Goal: Task Accomplishment & Management: Manage account settings

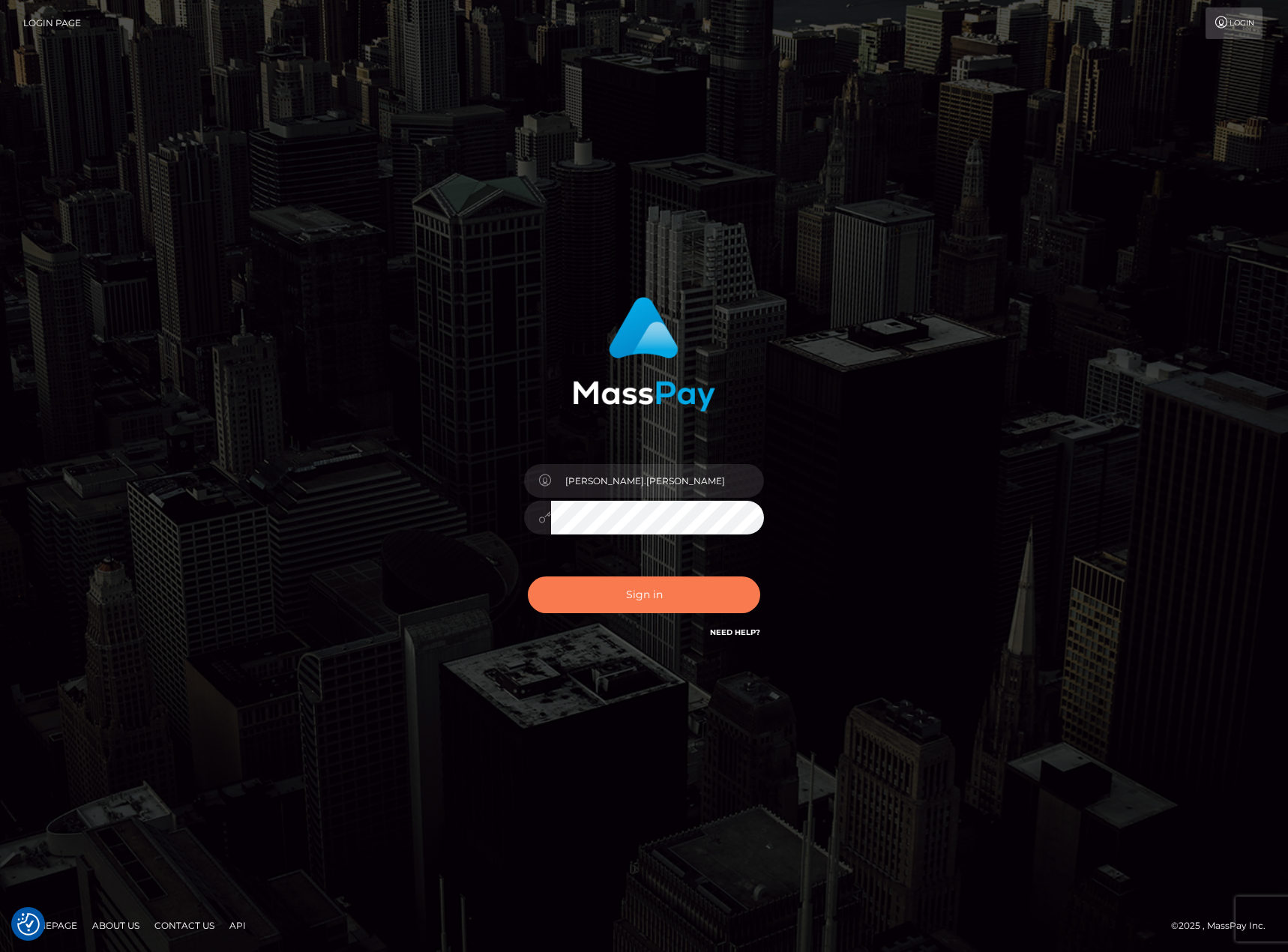
click at [631, 592] on button "Sign in" at bounding box center [644, 594] width 233 height 37
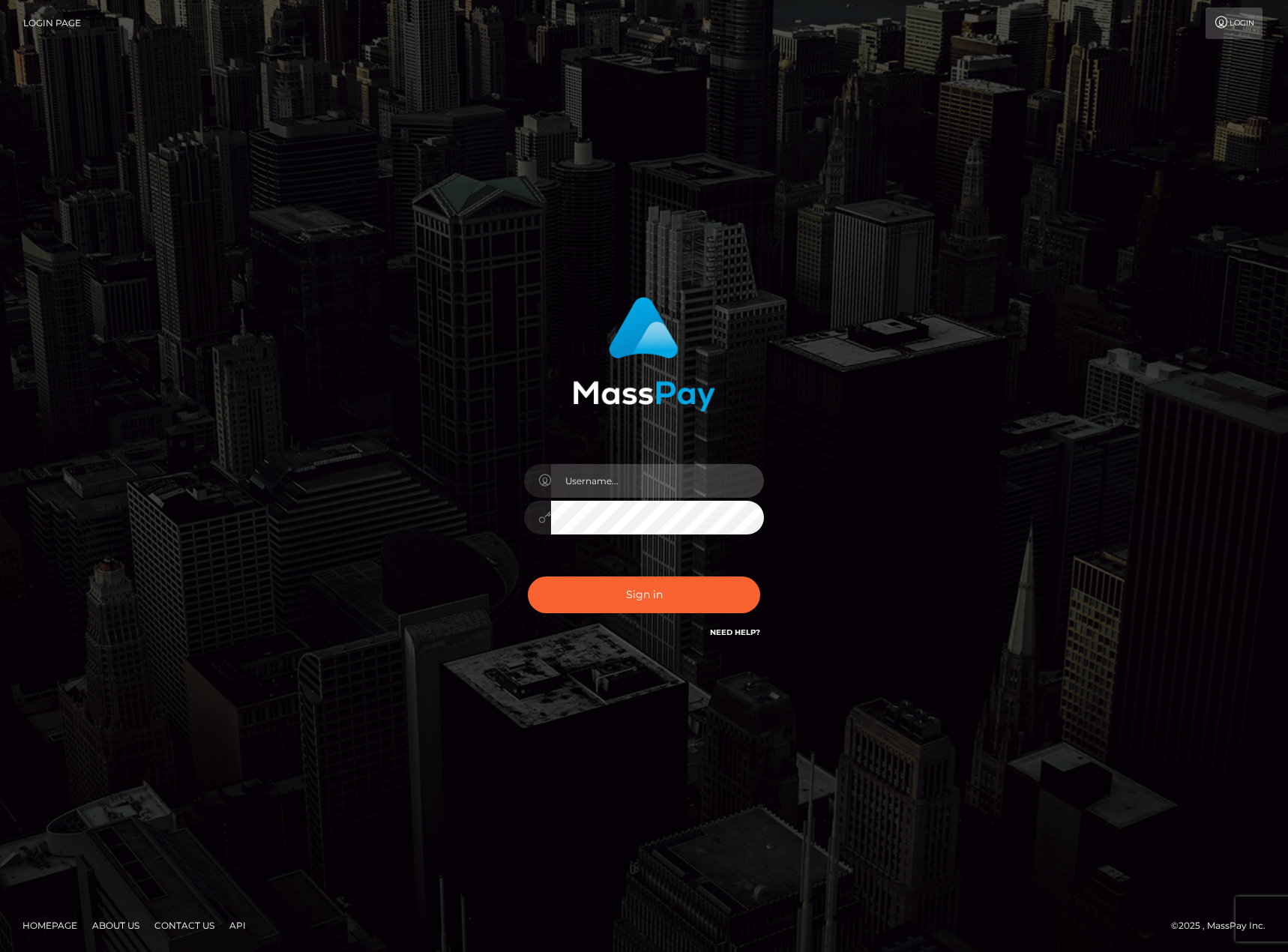
type input "[PERSON_NAME].[PERSON_NAME]"
click at [631, 592] on button "Sign in" at bounding box center [644, 594] width 233 height 37
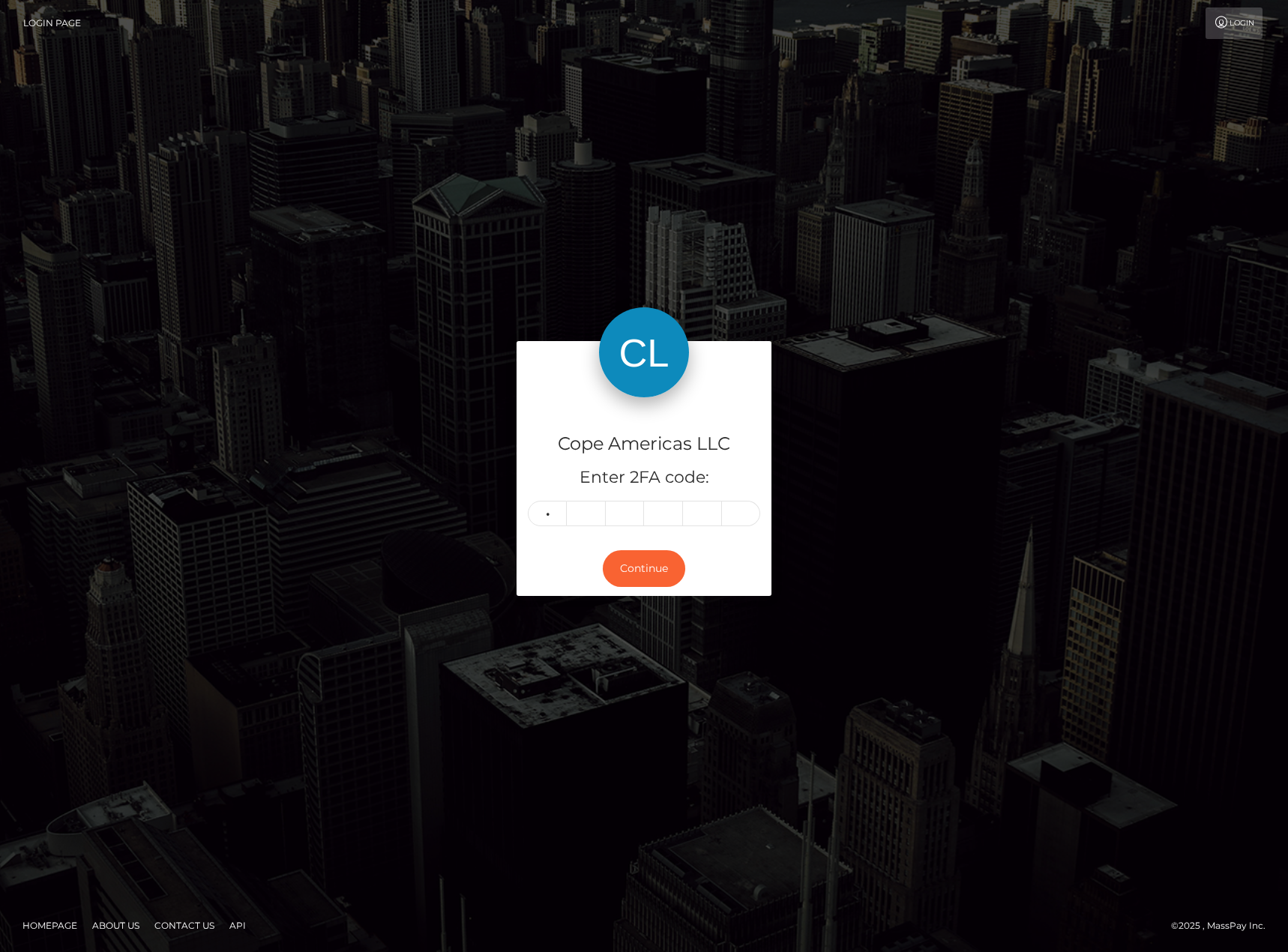
type input "9"
type input "3"
type input "4"
type input "7"
type input "5"
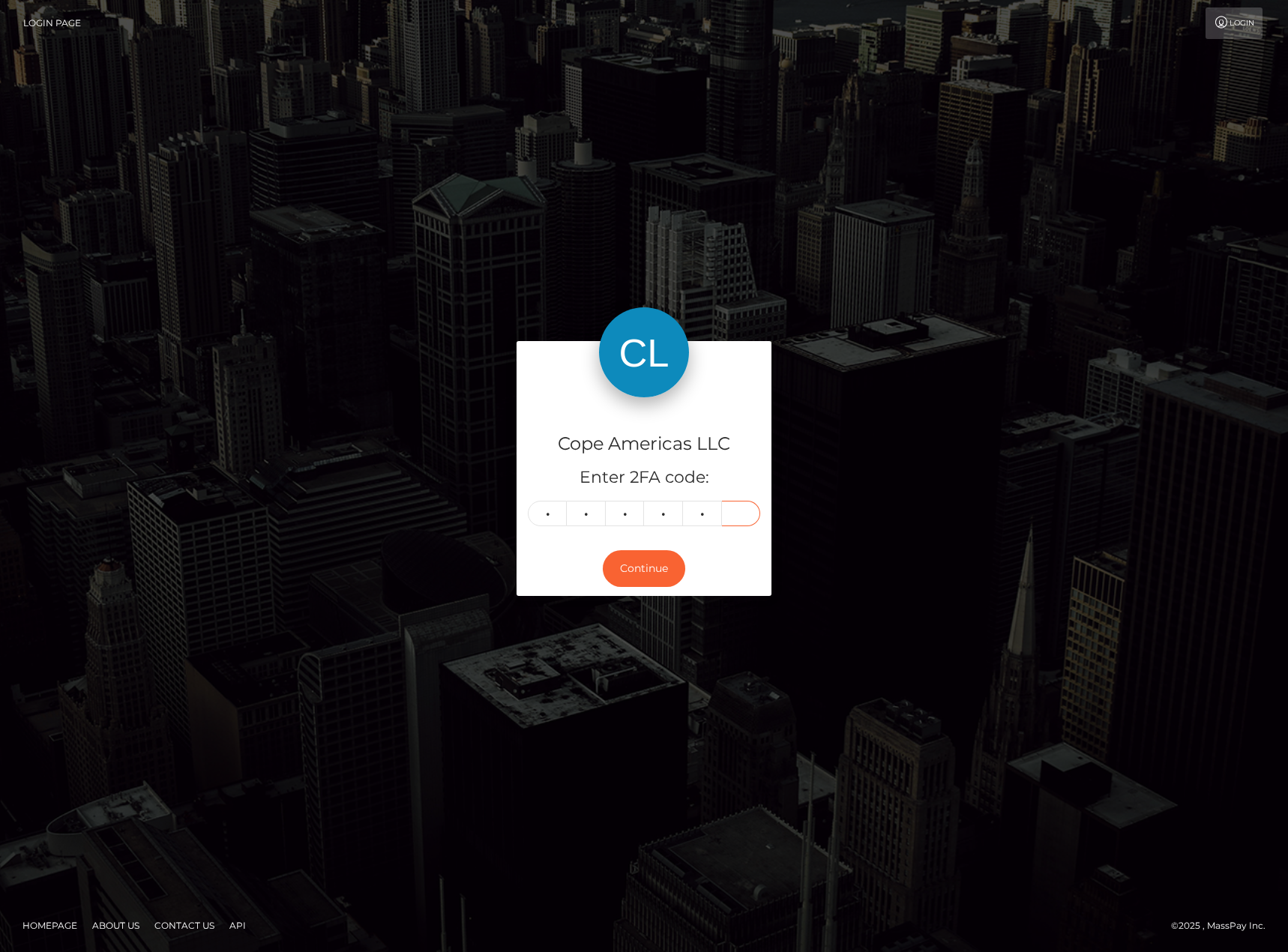
type input "4"
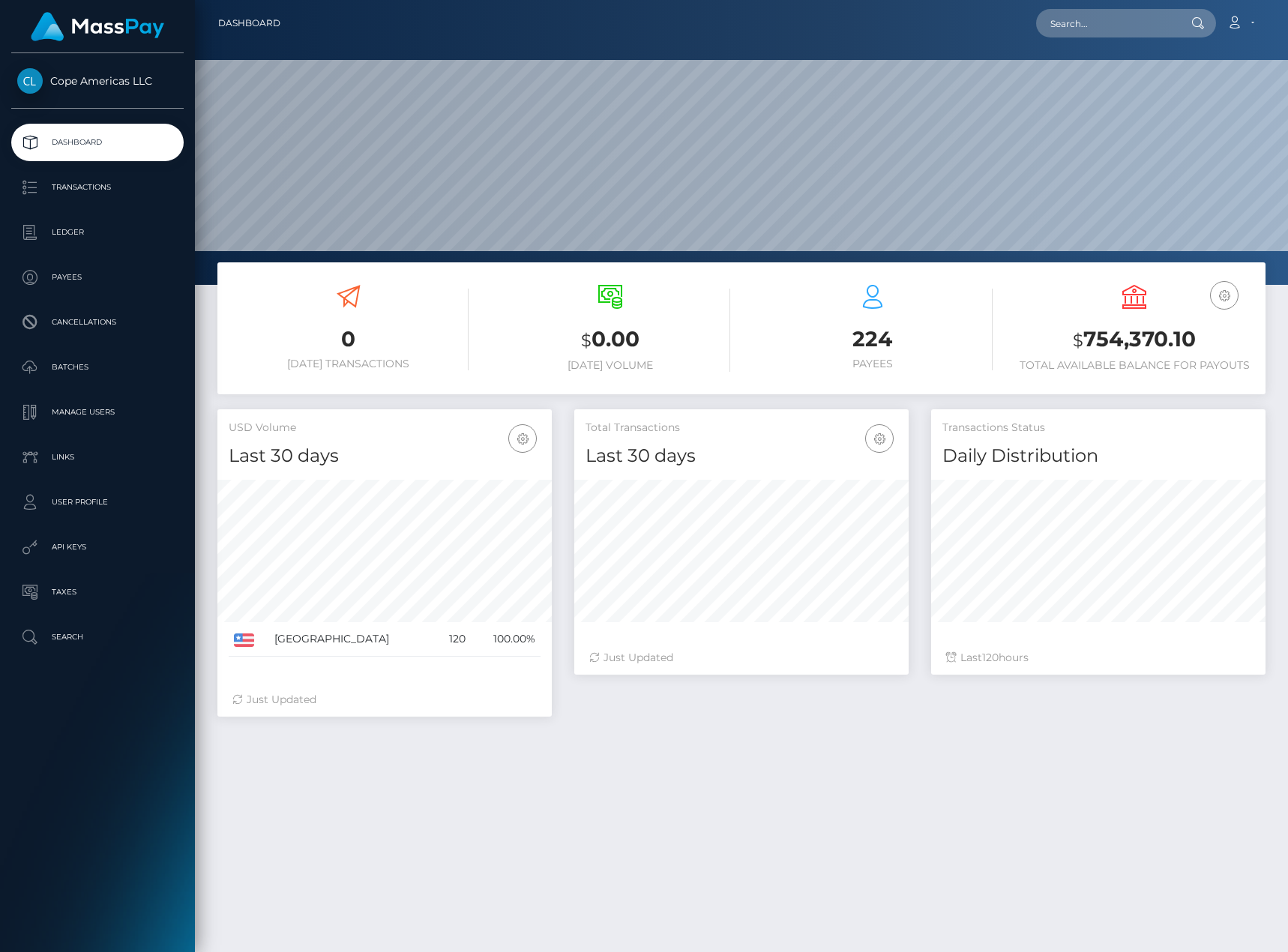
scroll to position [266, 334]
click at [114, 379] on link "Batches" at bounding box center [97, 367] width 172 height 38
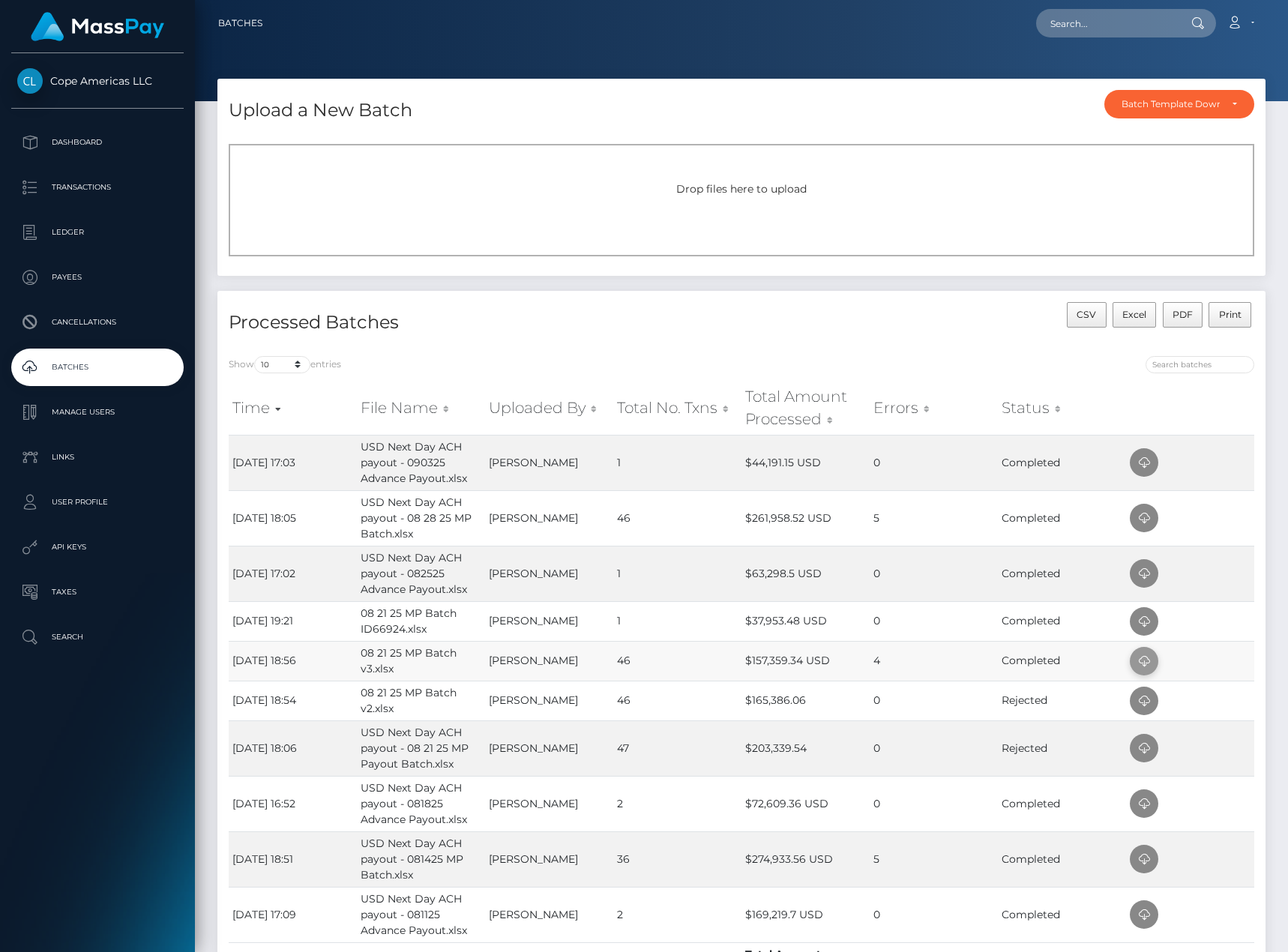
click at [1155, 660] on span at bounding box center [1143, 661] width 29 height 29
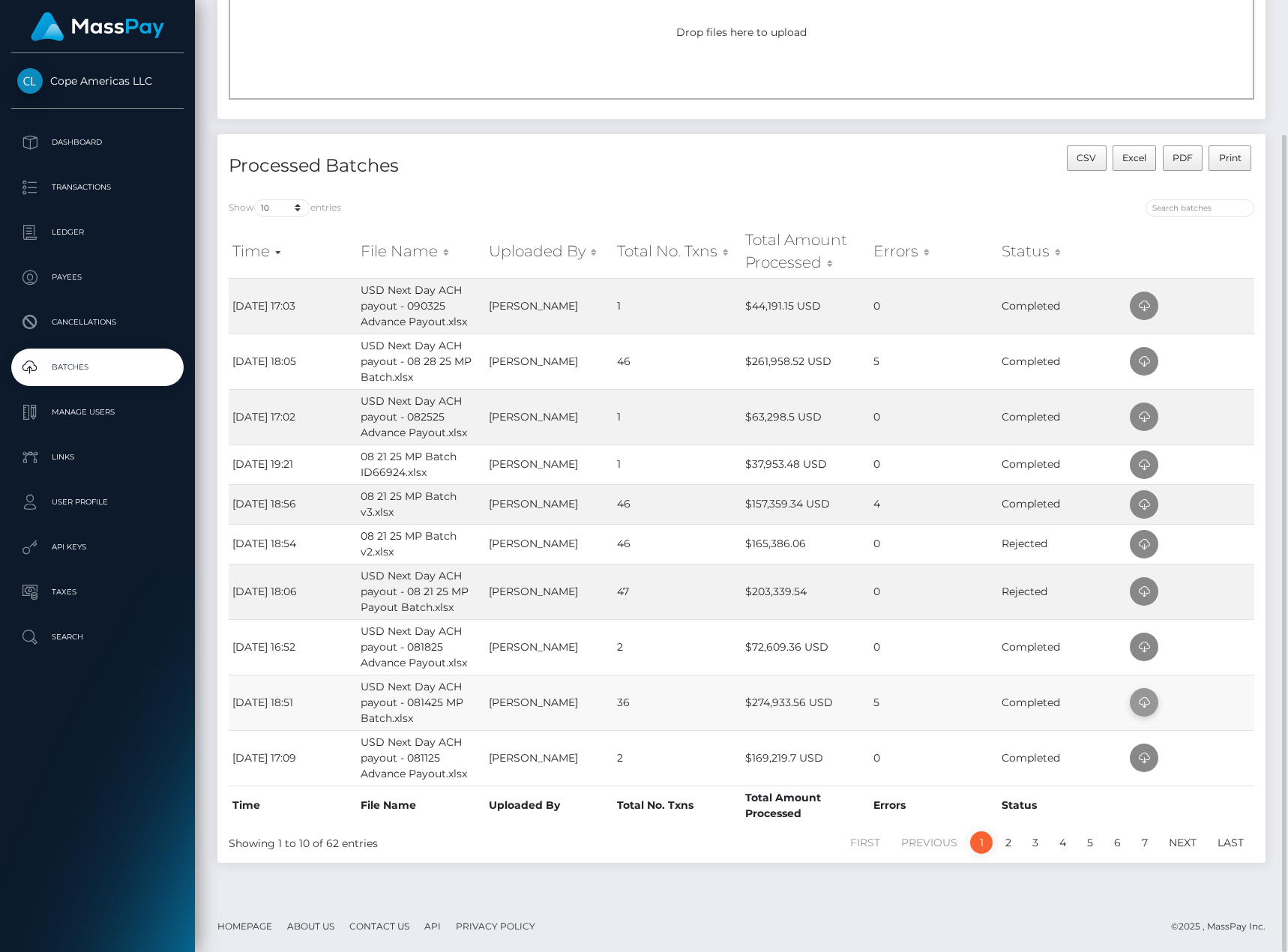
click at [1152, 710] on icon at bounding box center [1144, 702] width 18 height 19
drag, startPoint x: 151, startPoint y: 765, endPoint x: 166, endPoint y: 763, distance: 15.1
click at [151, 767] on div "Cope Americas LLC Dashboard Transactions Ledger Payees Cancellations Batches" at bounding box center [97, 500] width 195 height 896
click at [1007, 845] on link "2" at bounding box center [1009, 843] width 23 height 23
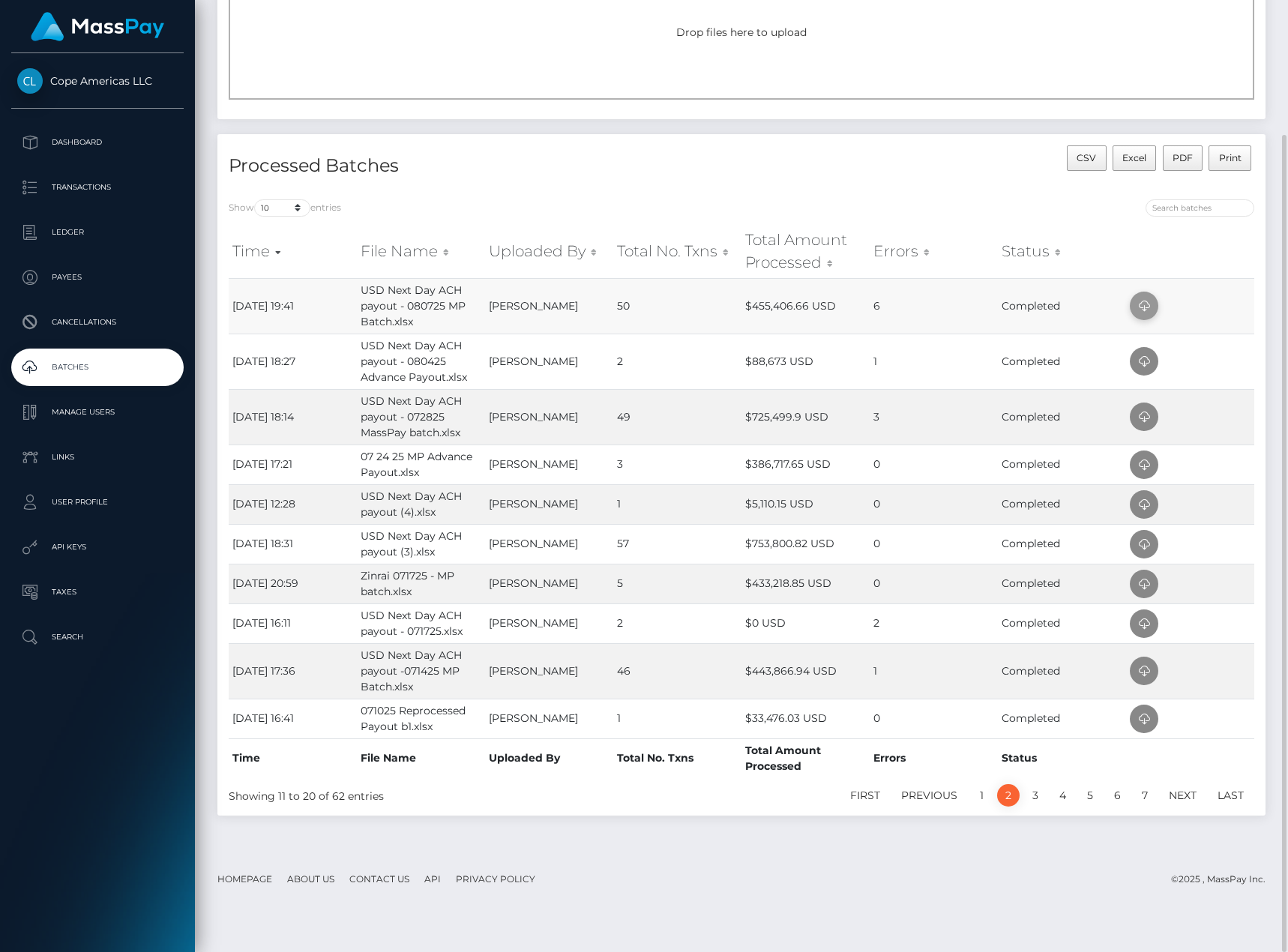
click at [1146, 306] on icon at bounding box center [1144, 306] width 18 height 19
click at [807, 846] on div "Upload a New Batch Batch Template Download AED payout ARS payout AUD payout BRL…" at bounding box center [742, 388] width 1093 height 931
click at [1143, 414] on icon at bounding box center [1144, 416] width 18 height 19
click at [1152, 680] on icon at bounding box center [1144, 671] width 18 height 19
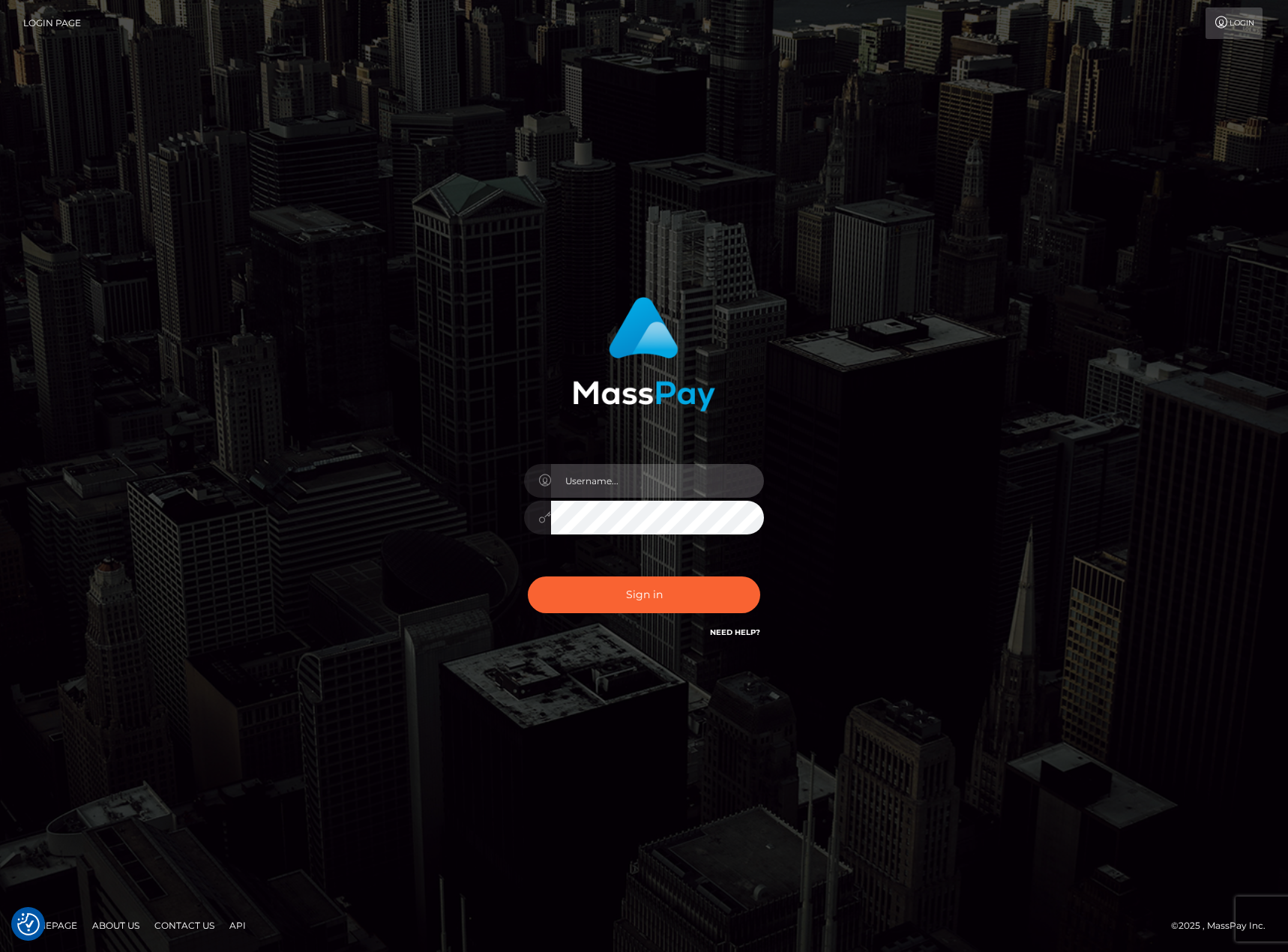
type input "[PERSON_NAME].[PERSON_NAME]"
click at [645, 601] on button "Sign in" at bounding box center [644, 594] width 233 height 37
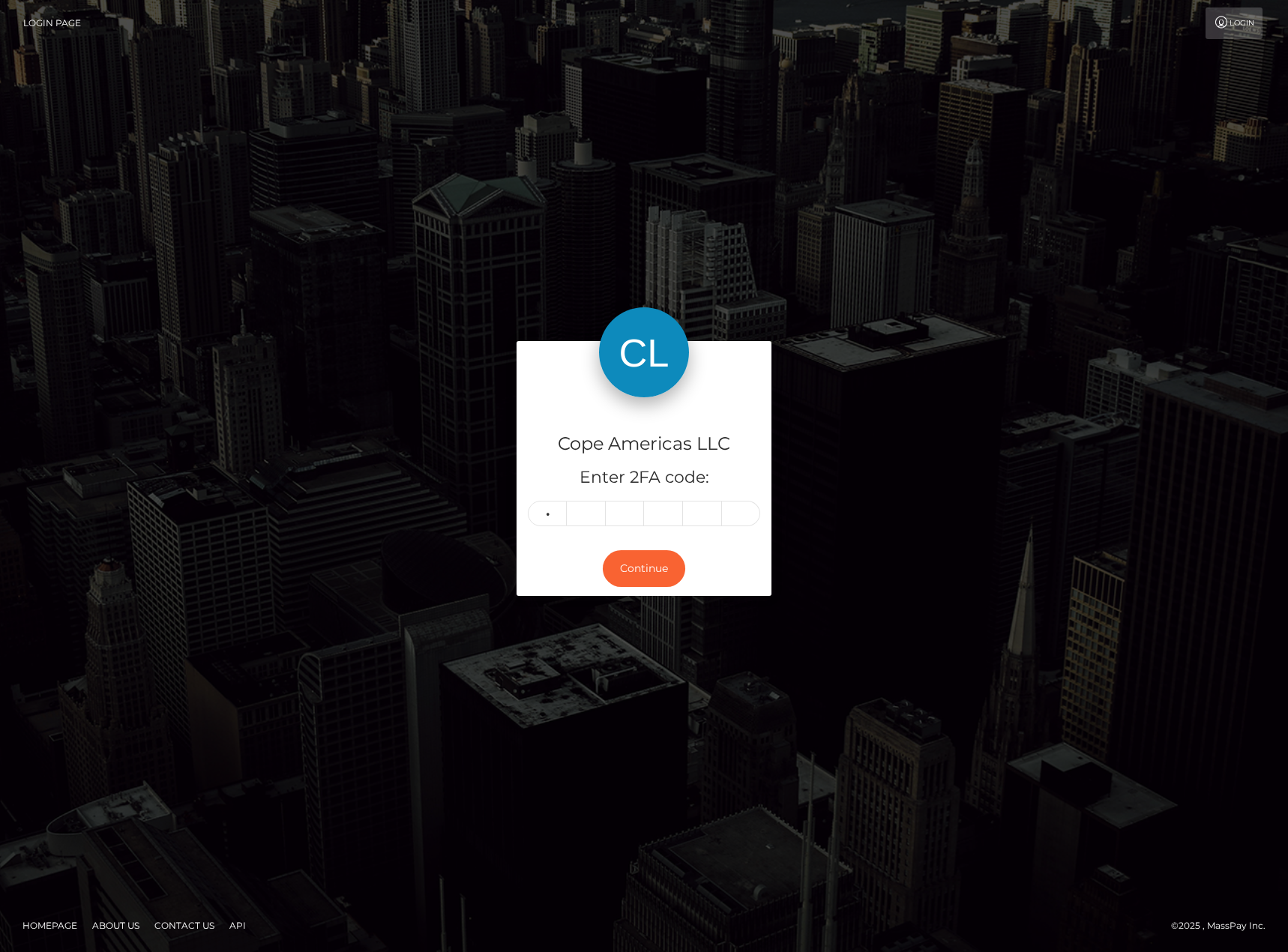
type input "0"
type input "8"
type input "0"
type input "8"
type input "0"
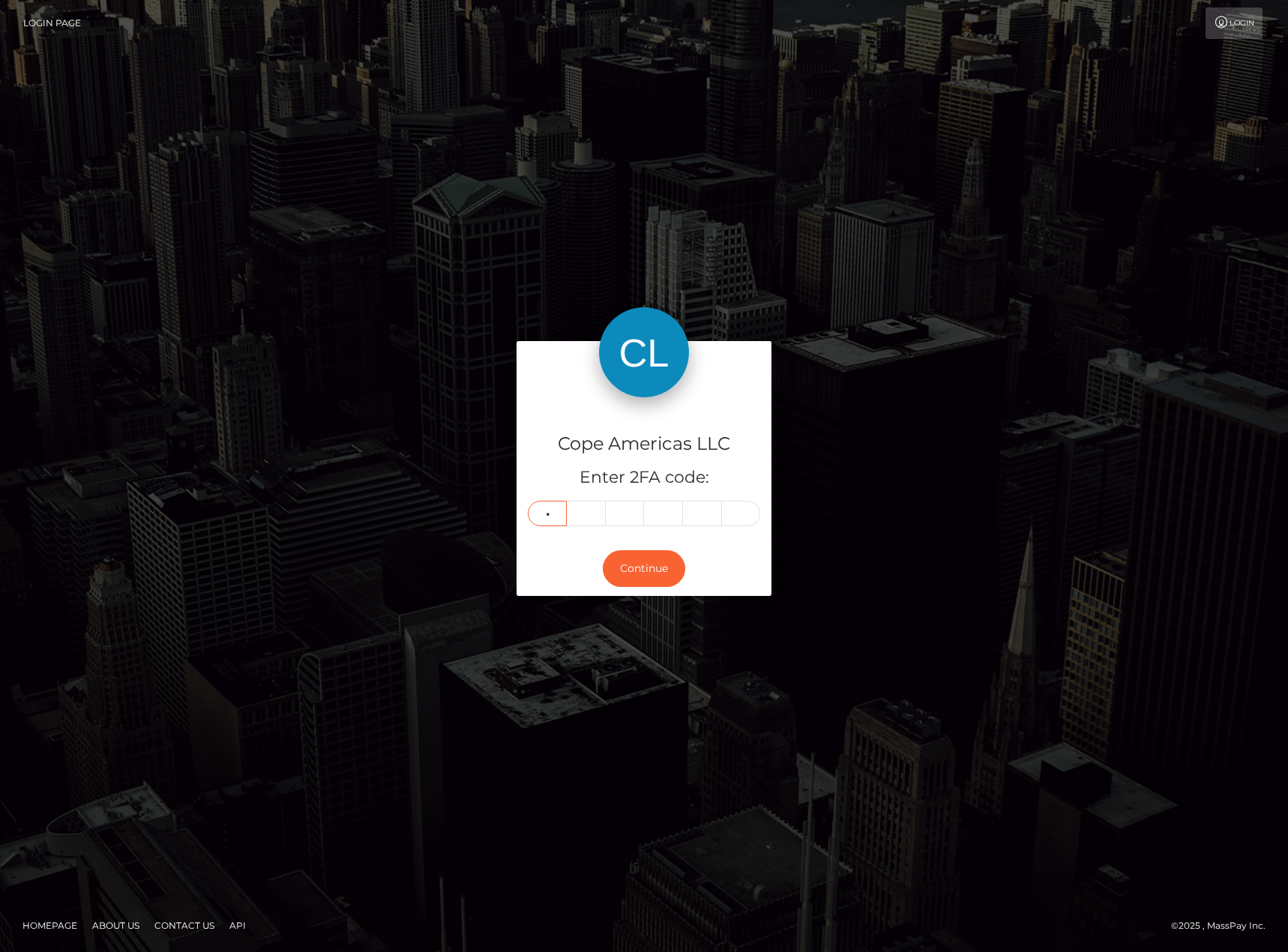
type input "2"
type input "0"
type input "6"
type input "7"
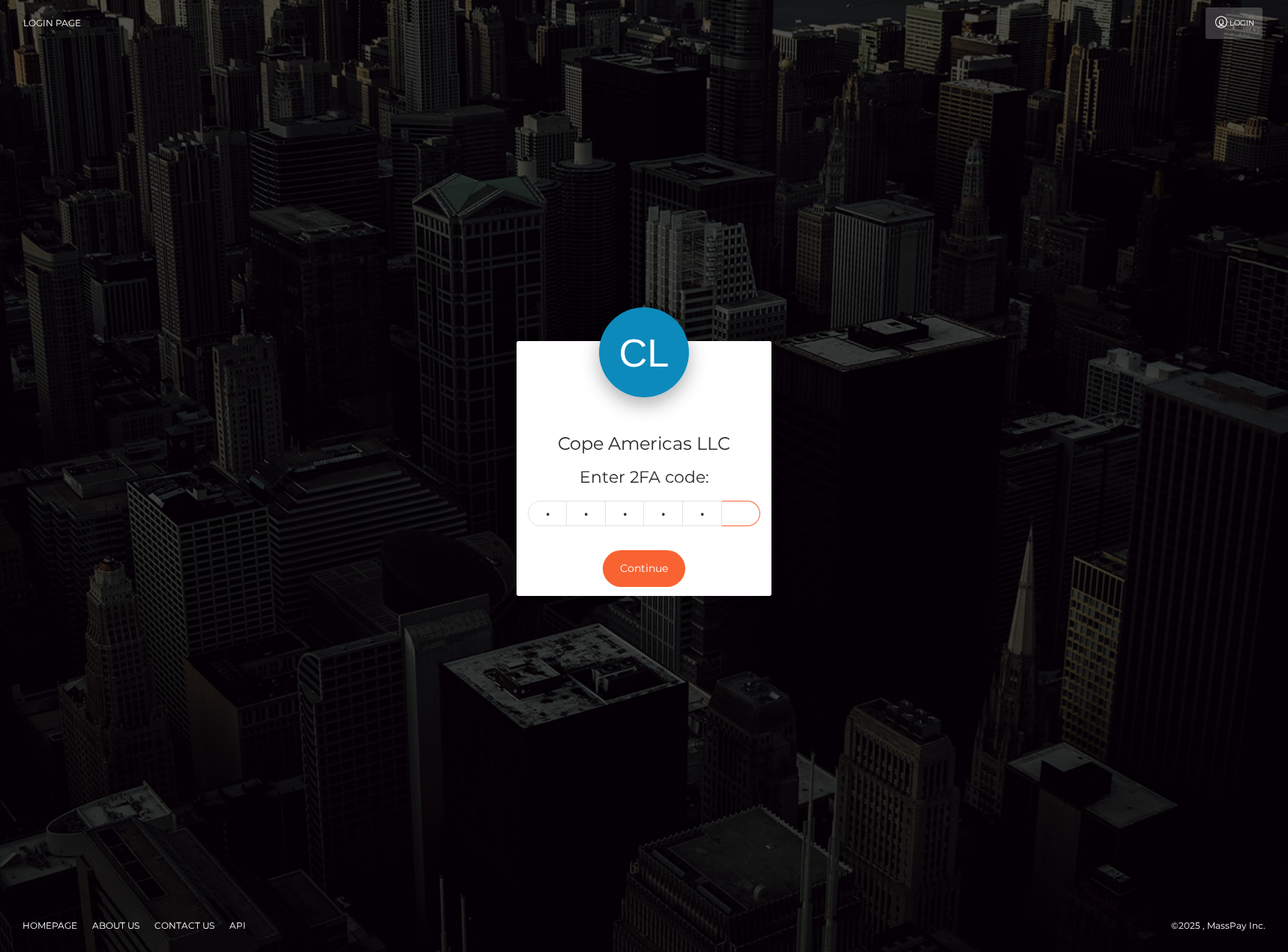
type input "6"
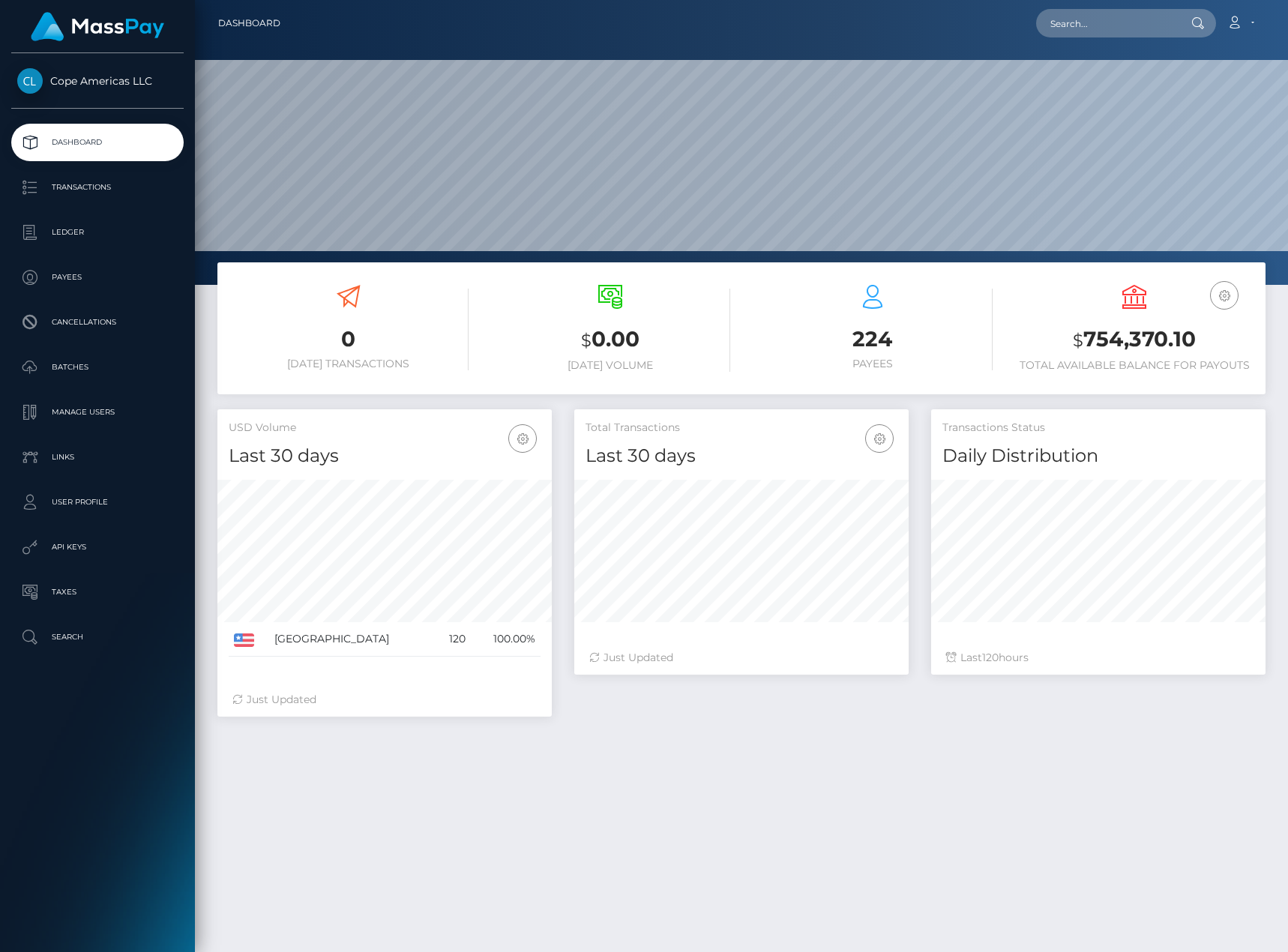
scroll to position [266, 334]
click at [113, 370] on p "Batches" at bounding box center [97, 367] width 160 height 23
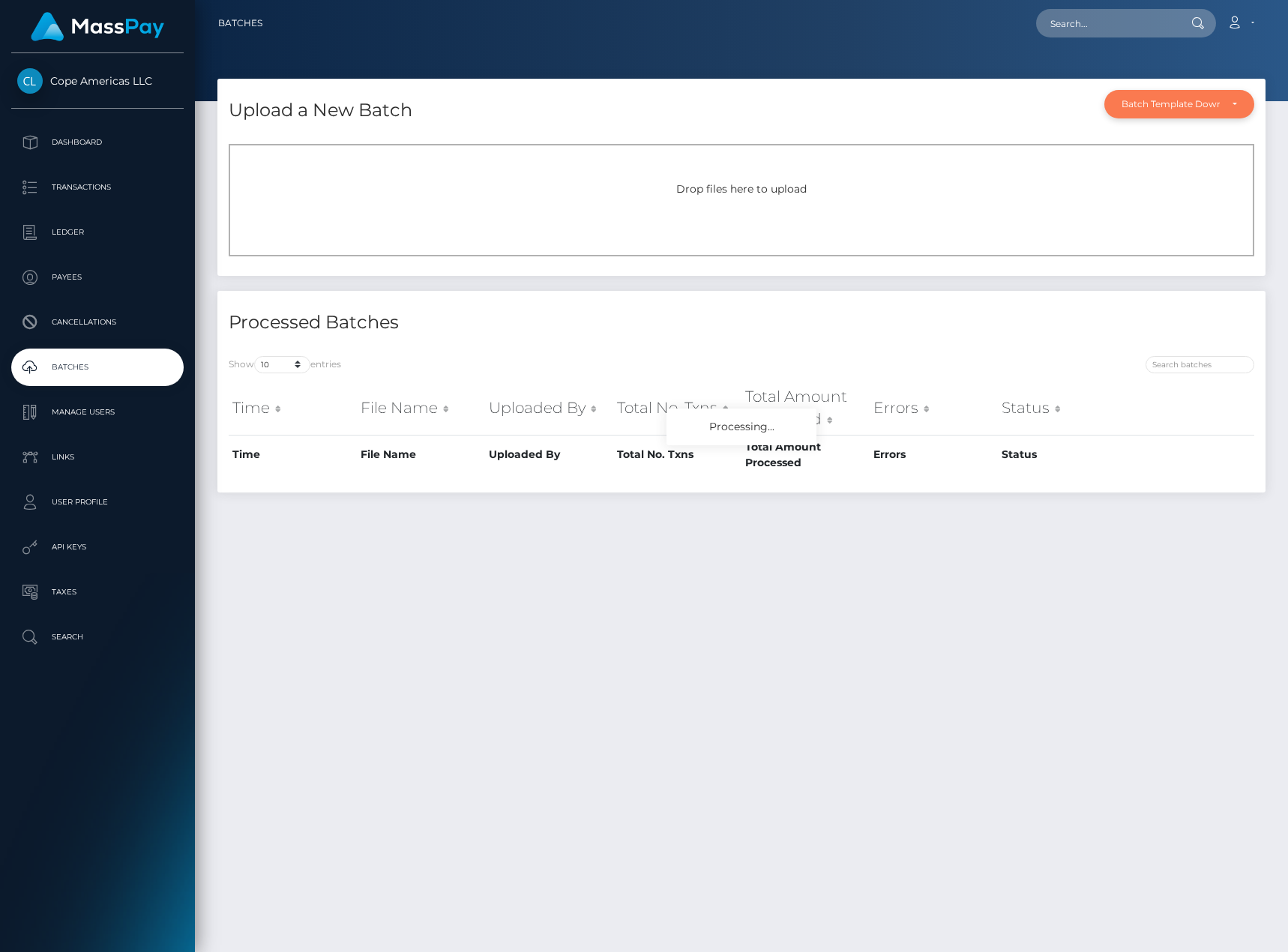
click at [1216, 106] on div "Batch Template Download" at bounding box center [1170, 104] width 98 height 12
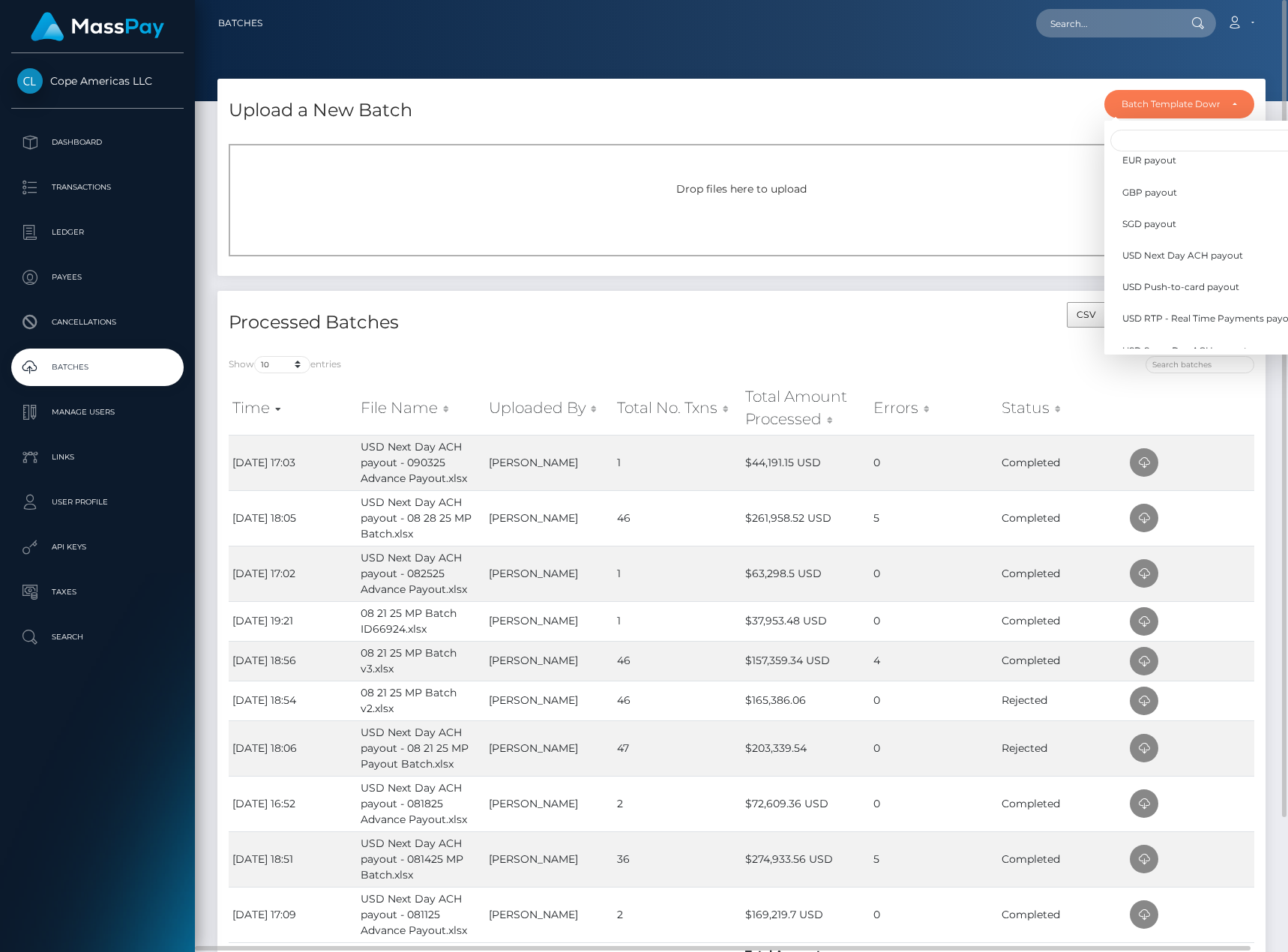
scroll to position [314, 0]
click at [1223, 269] on span "USD Next Day ACH payout" at bounding box center [1183, 269] width 121 height 14
select select "/batch_templates/USD Next Day ACH payout.xlsx"
select select
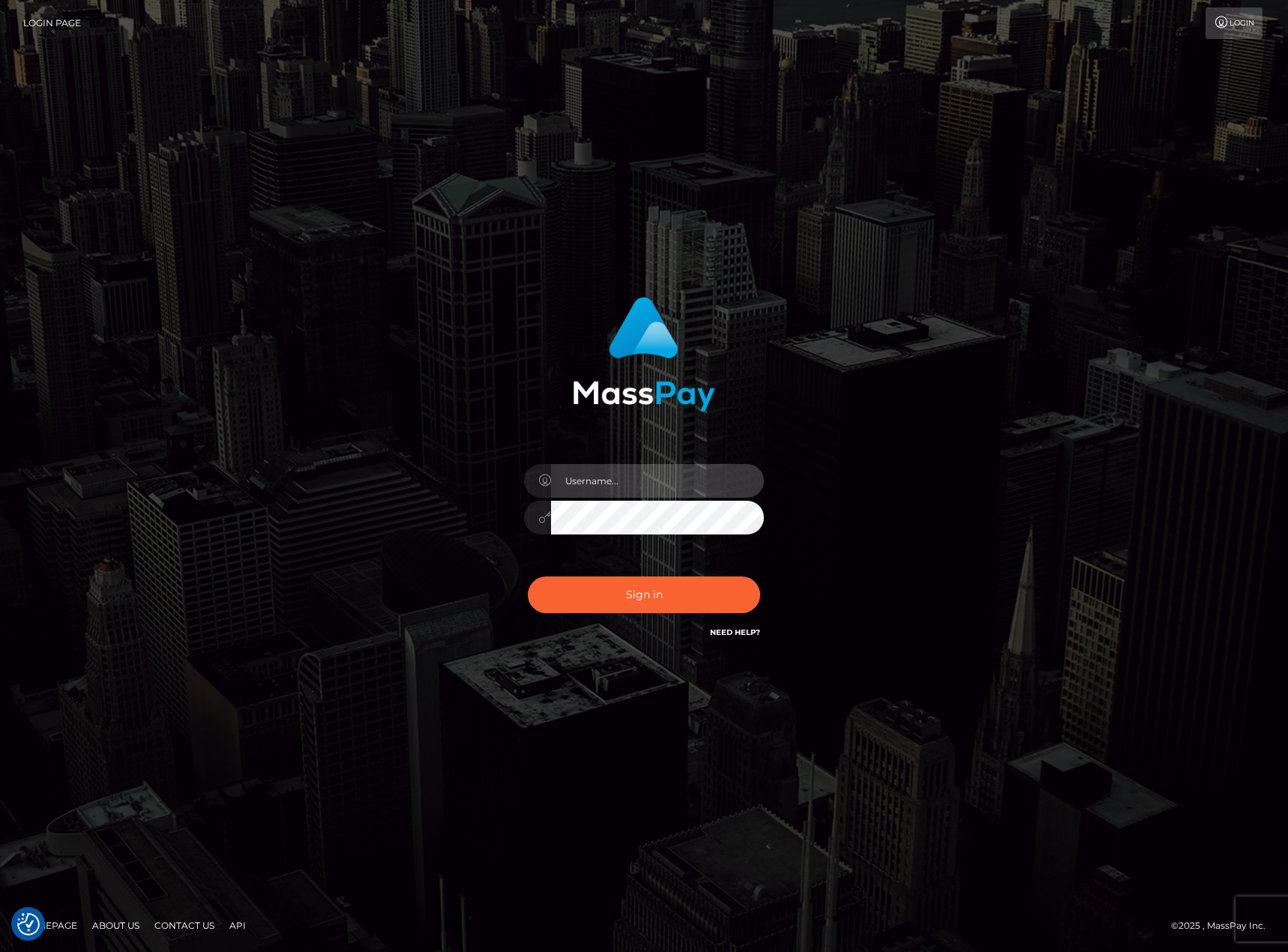
type input "[PERSON_NAME].[PERSON_NAME]"
click at [616, 597] on button "Sign in" at bounding box center [644, 594] width 233 height 37
click at [488, 376] on div at bounding box center [644, 349] width 394 height 126
click at [645, 604] on button "Sign in" at bounding box center [644, 594] width 233 height 37
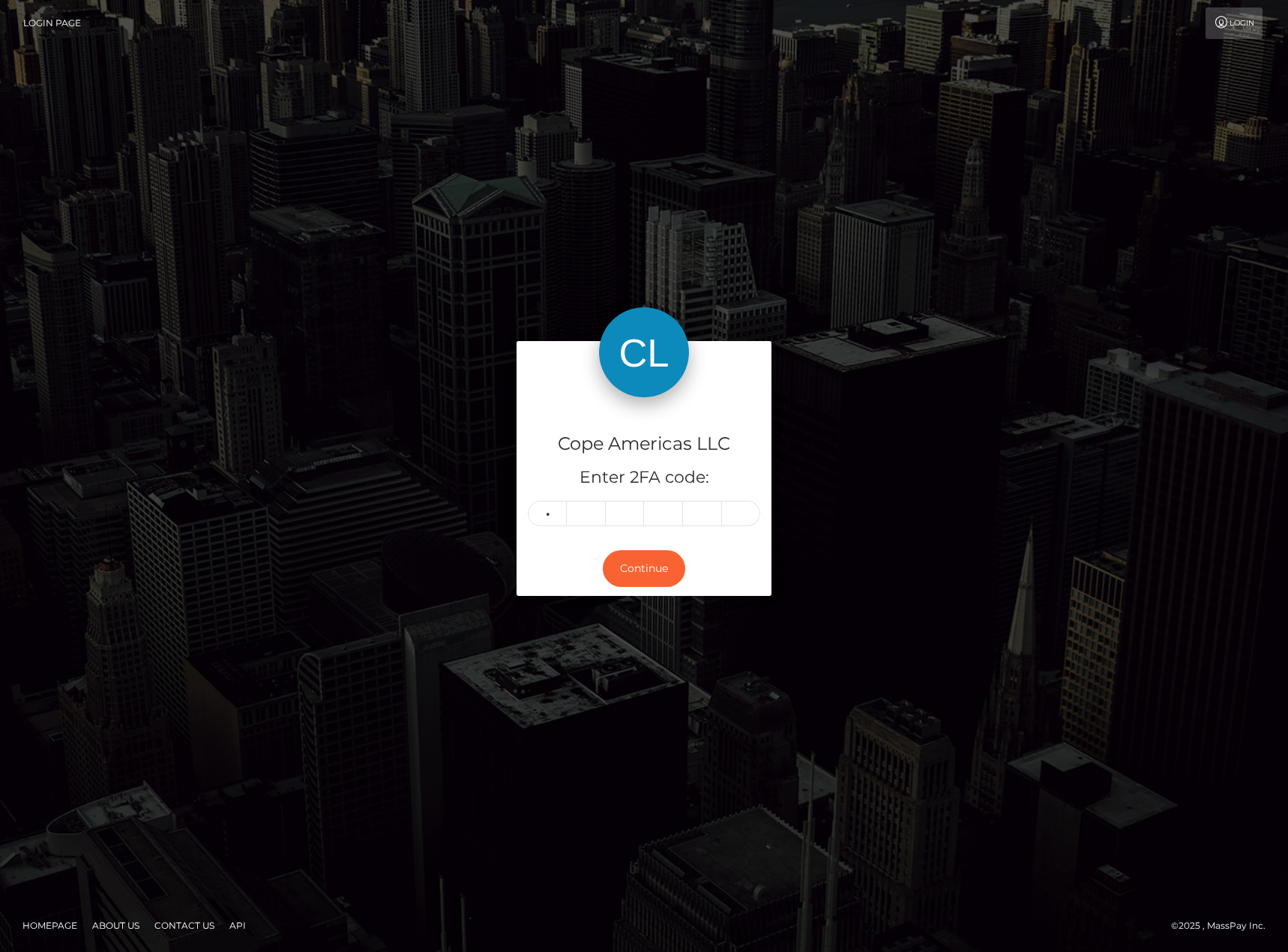
type input "9"
type input "5"
type input "8"
type input "4"
type input "8"
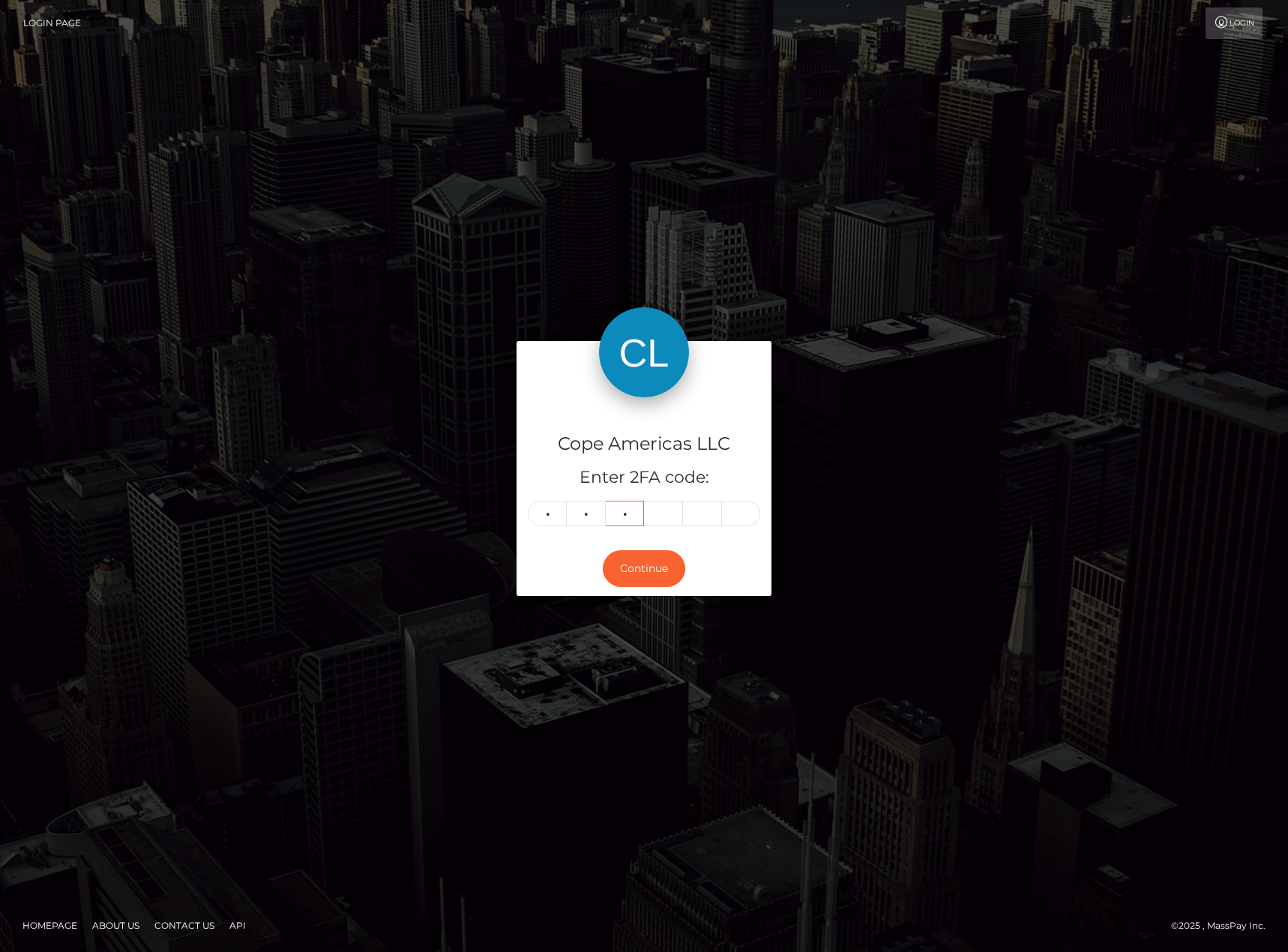
type input "4"
type input "6"
type input "2"
type input "3"
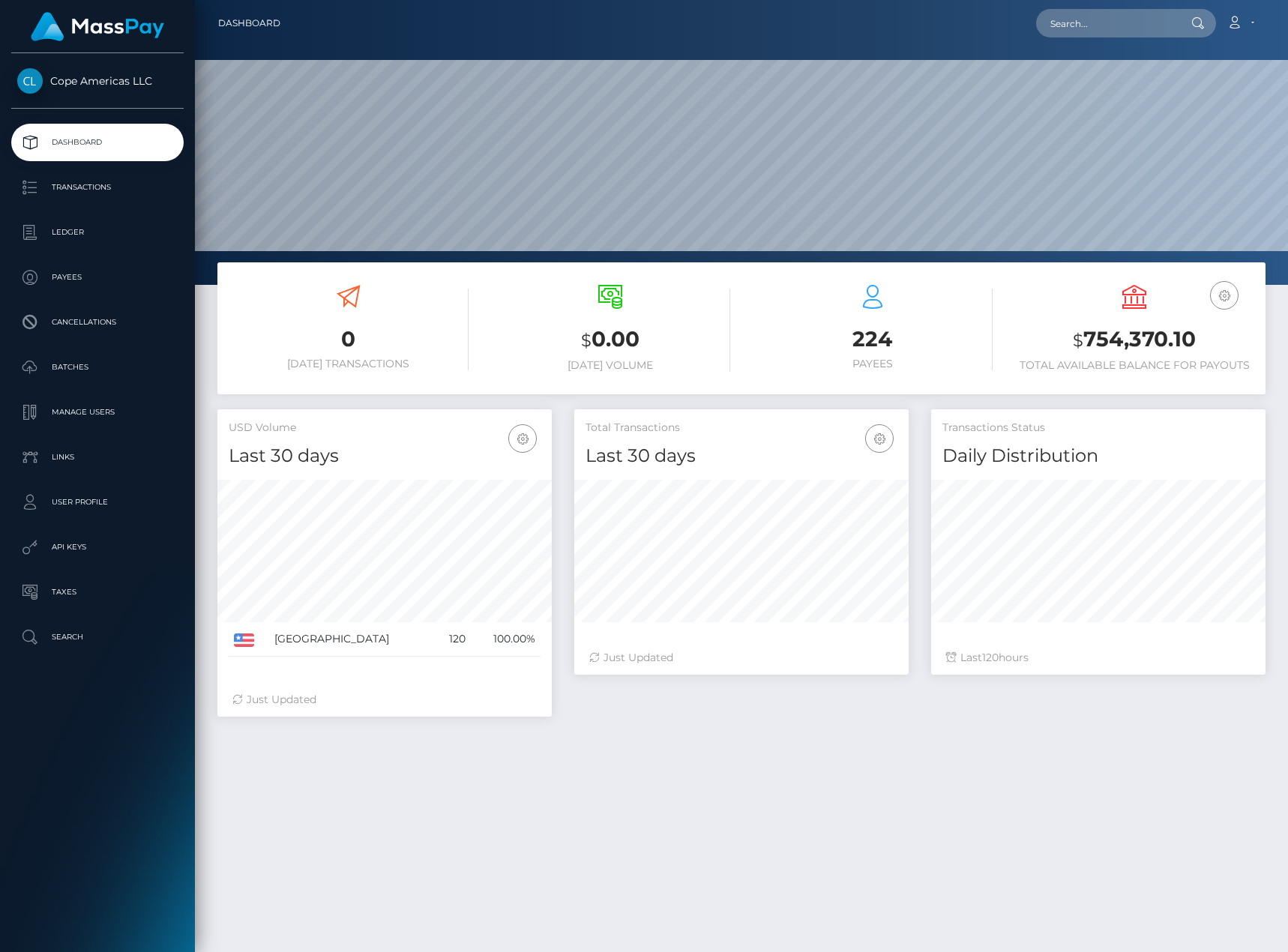
scroll to position [266, 334]
click at [87, 371] on p "Batches" at bounding box center [97, 367] width 160 height 23
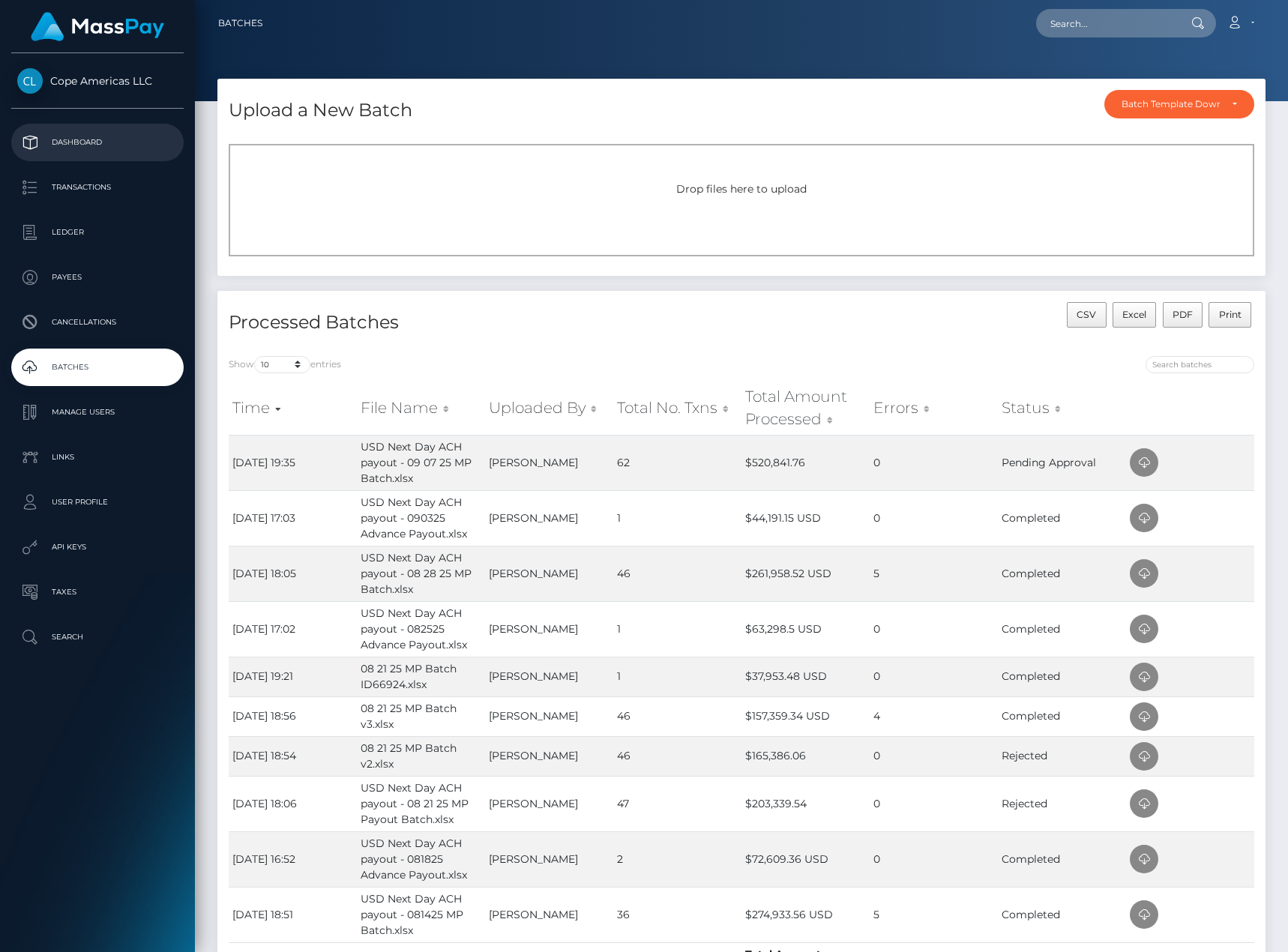
click at [87, 138] on p "Dashboard" at bounding box center [97, 143] width 160 height 23
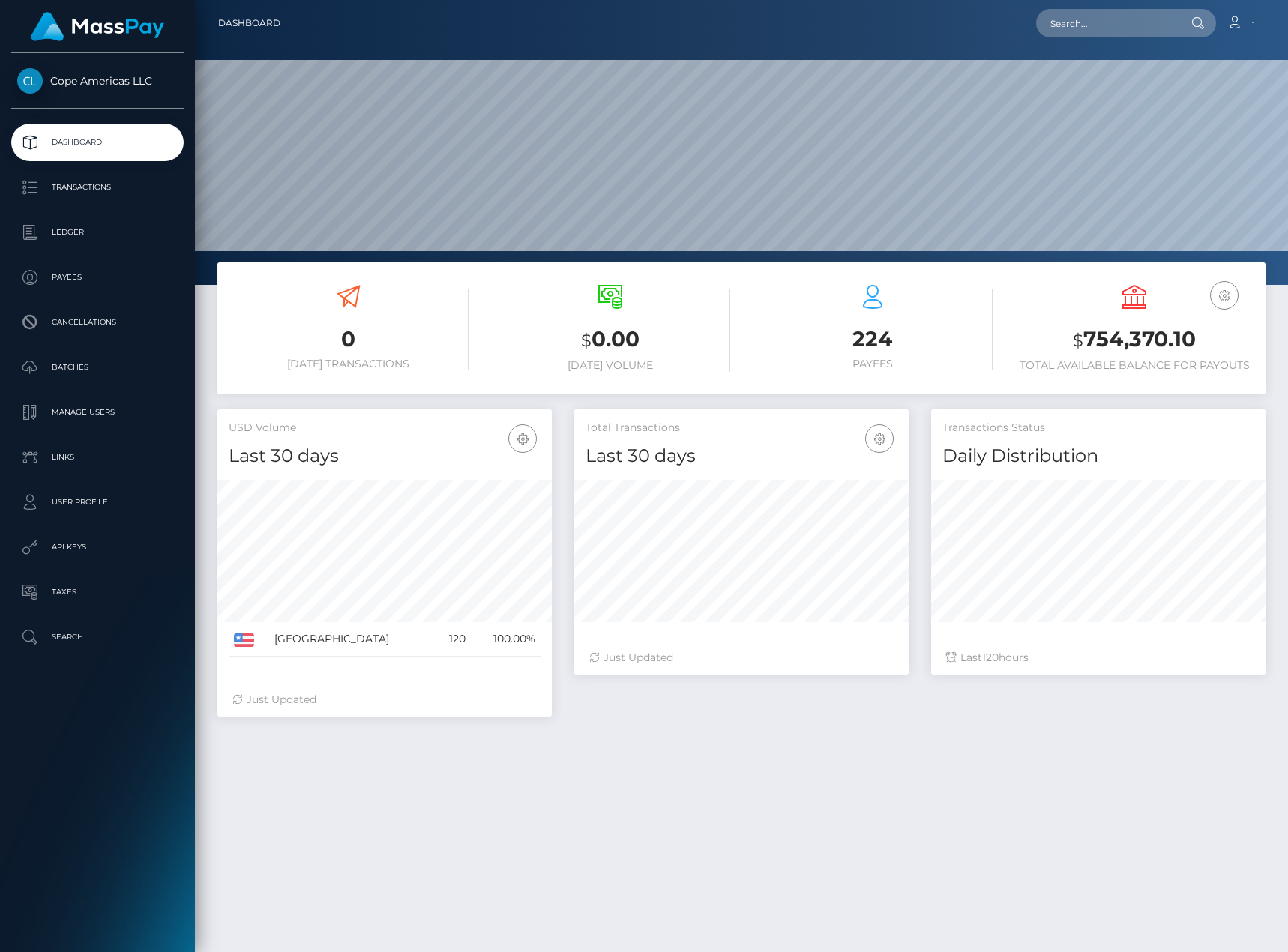
scroll to position [266, 334]
click at [1108, 29] on input "text" at bounding box center [1107, 23] width 141 height 29
paste input "64085"
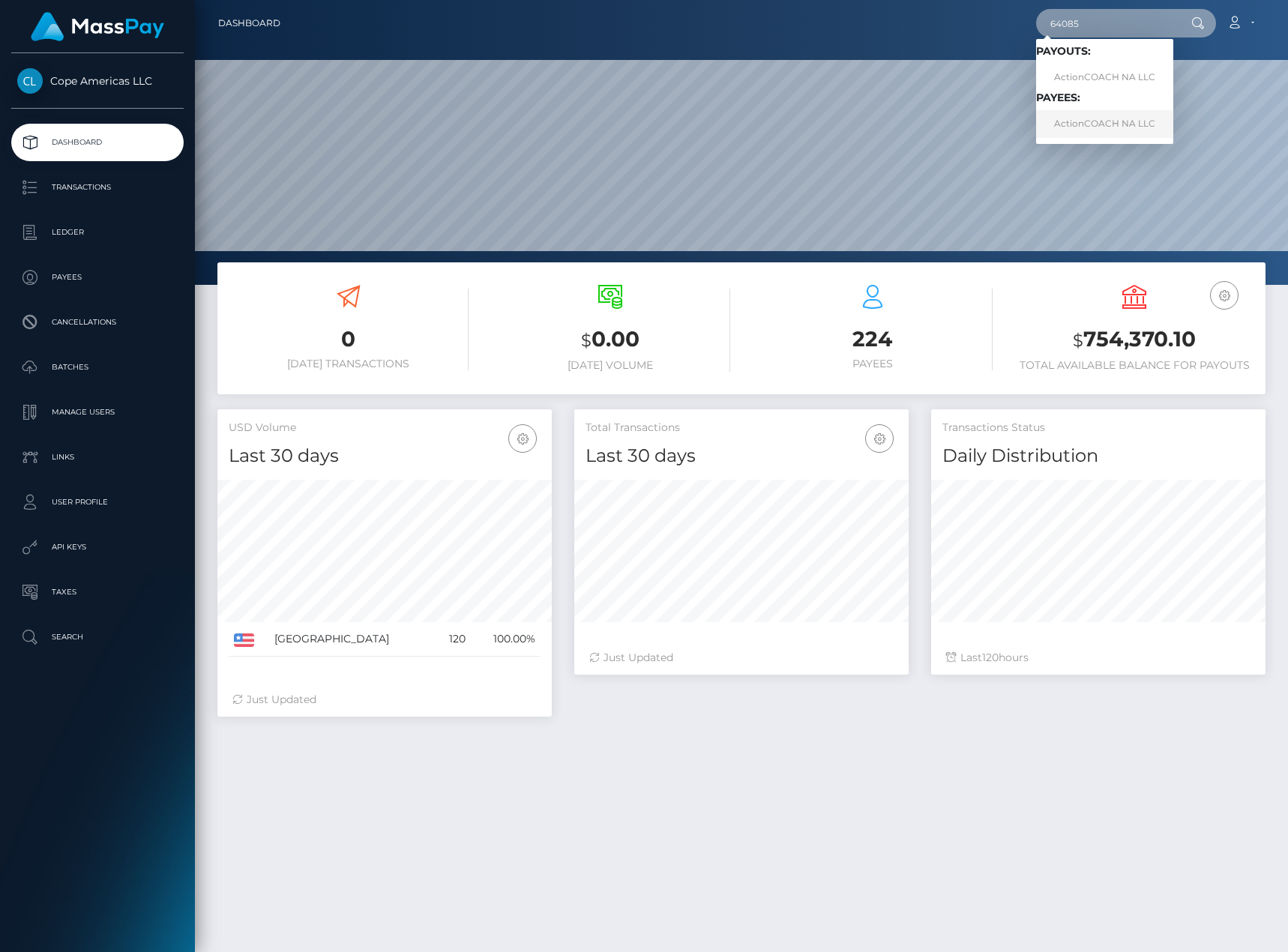
type input "64085"
click at [1103, 120] on link "ActionCOACH NA LLC" at bounding box center [1105, 124] width 137 height 28
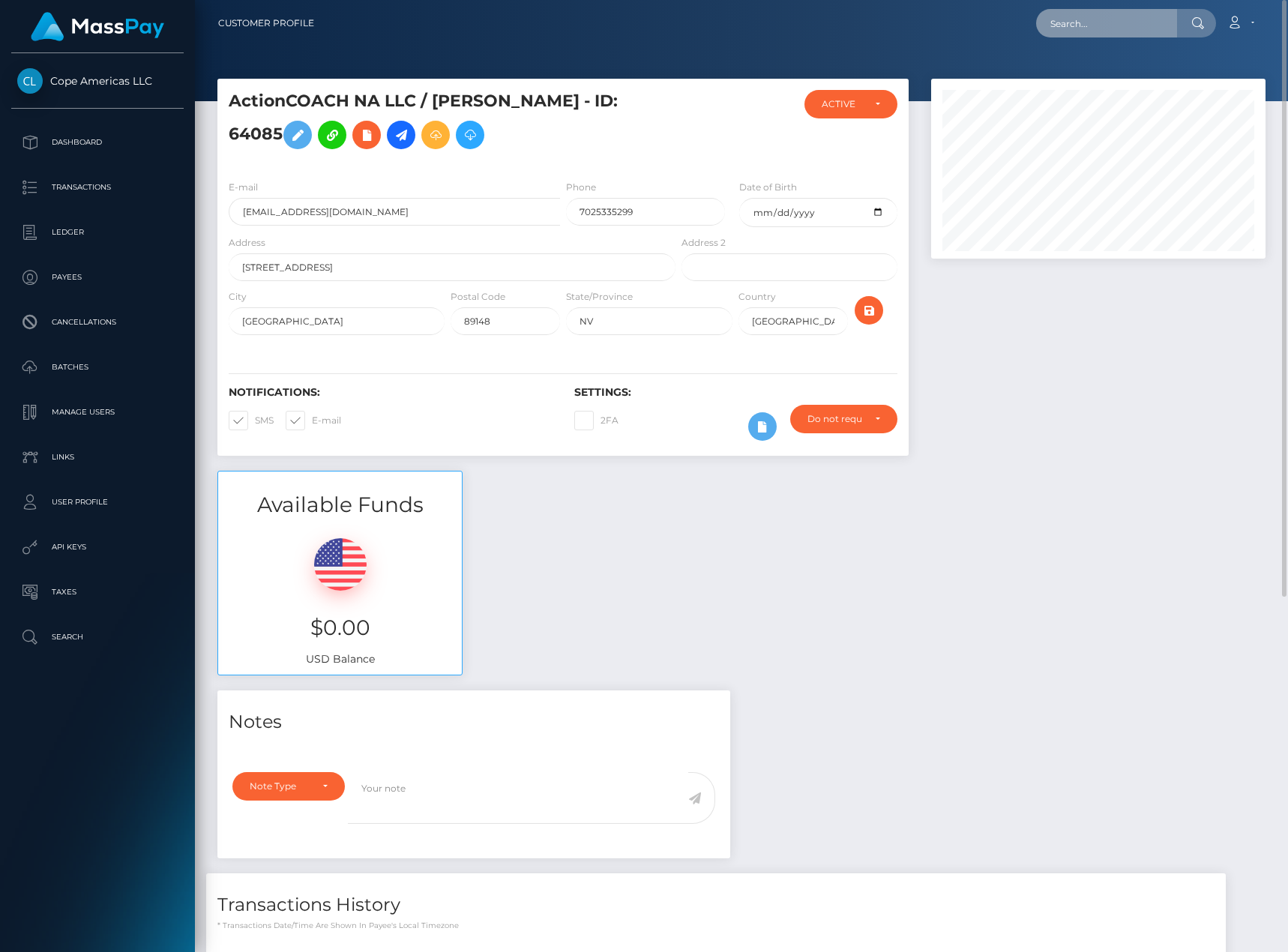
click at [1094, 23] on input "text" at bounding box center [1107, 23] width 141 height 29
click at [612, 576] on div "Available Funds $0.00 USD Balance" at bounding box center [741, 581] width 1071 height 220
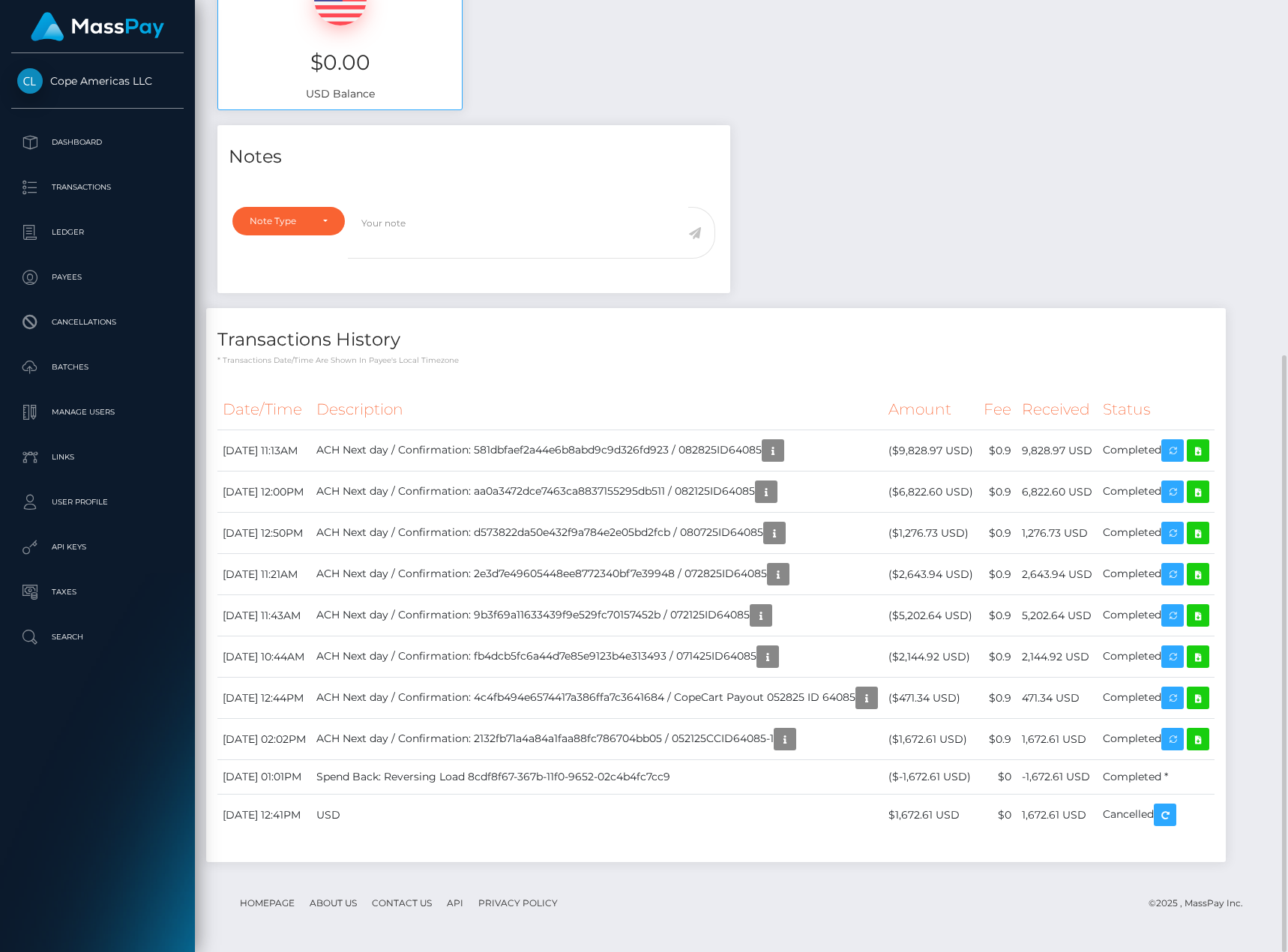
click at [1001, 159] on div "Notes Note Type Compliance Clear Compliance General Note Type" at bounding box center [741, 500] width 1071 height 752
click at [138, 153] on p "Dashboard" at bounding box center [97, 143] width 160 height 23
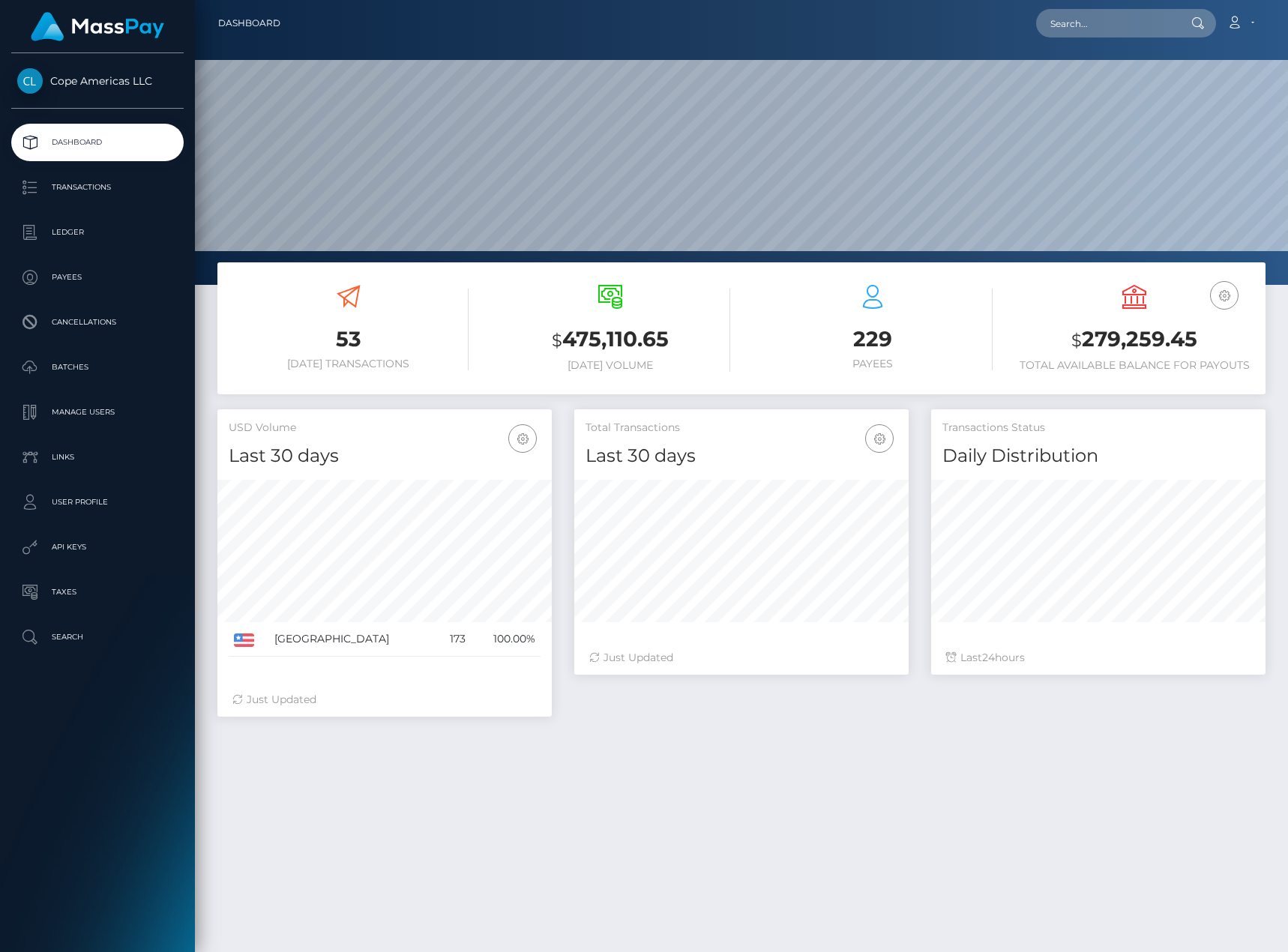
scroll to position [266, 334]
click at [122, 371] on p "Batches" at bounding box center [97, 367] width 160 height 23
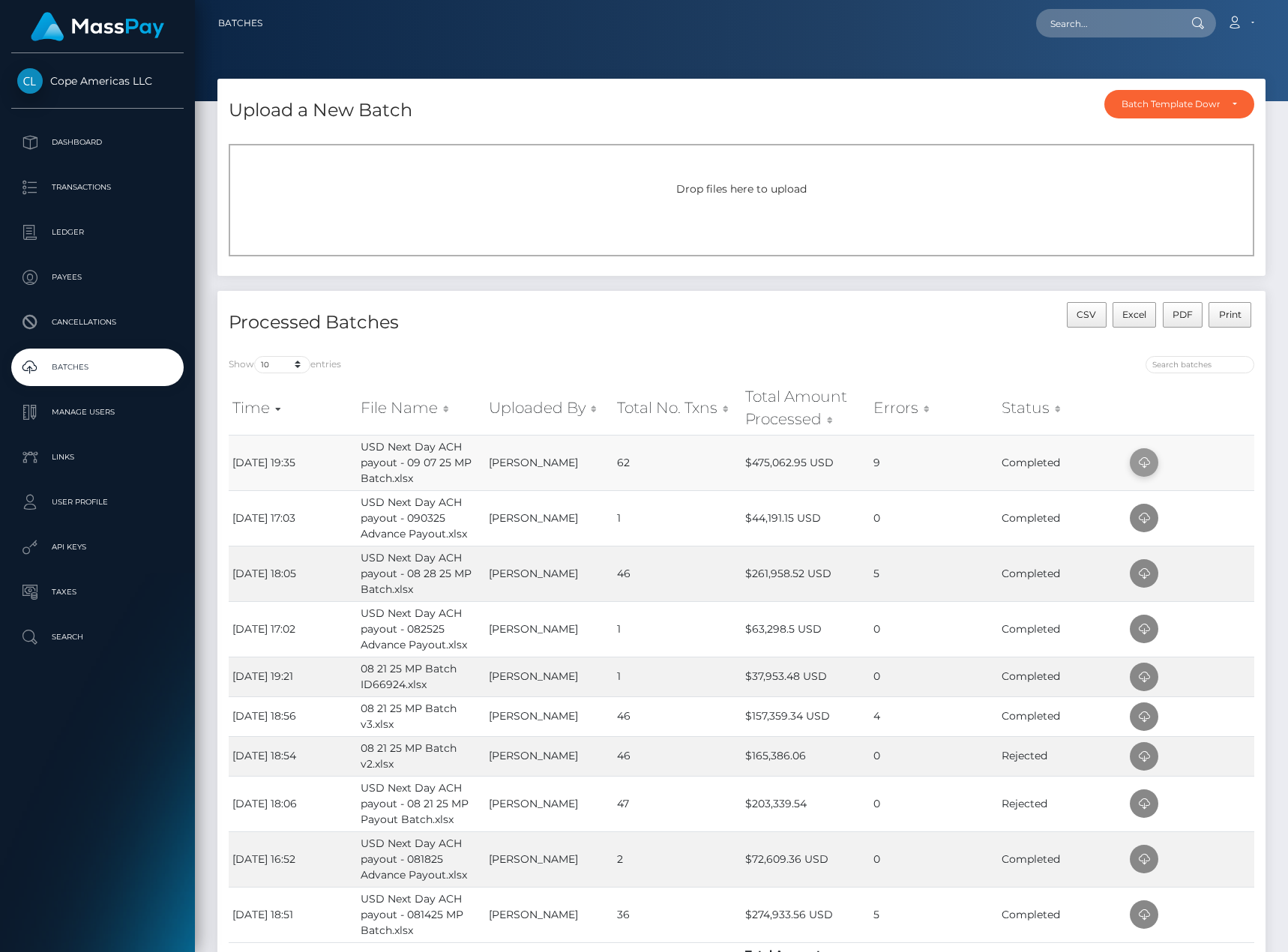
click at [1138, 458] on icon at bounding box center [1144, 462] width 18 height 19
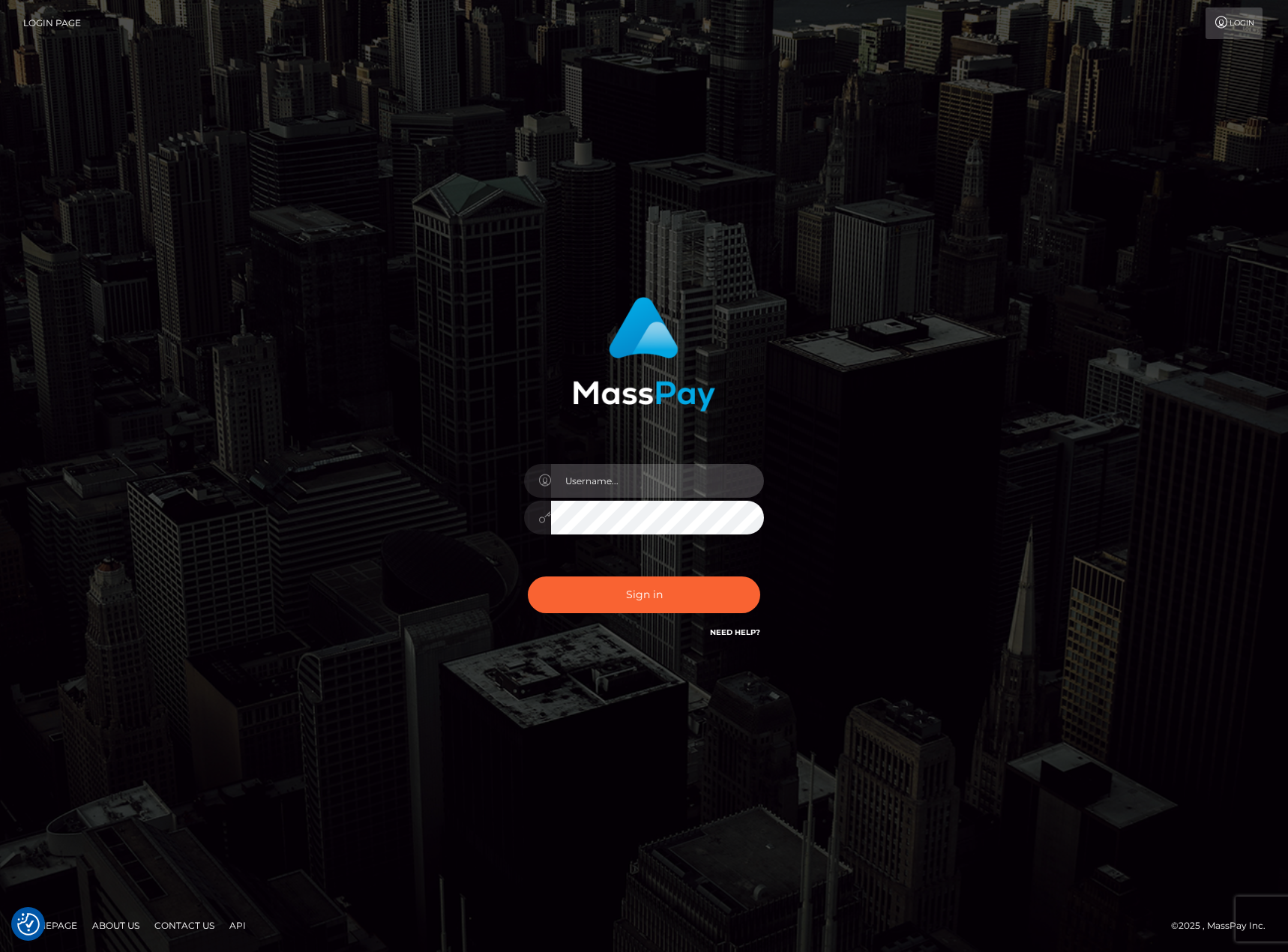
type input "karl.cope"
click at [687, 602] on button "Sign in" at bounding box center [644, 594] width 233 height 37
